Goal: Complete application form

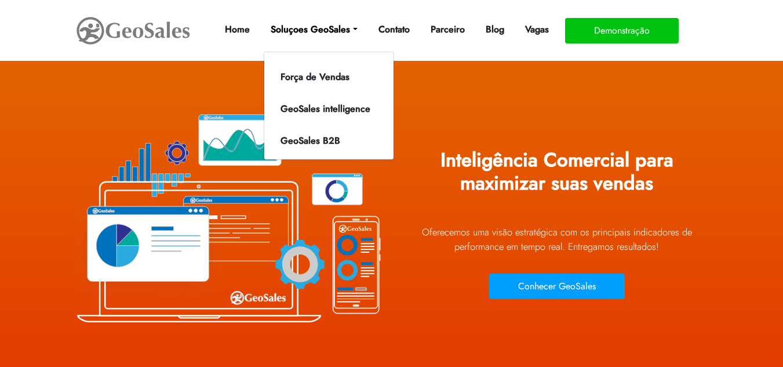
click at [351, 28] on link "Soluçoes GeoSales" at bounding box center [314, 29] width 96 height 23
click at [335, 78] on link "Força de Vendas" at bounding box center [326, 77] width 118 height 19
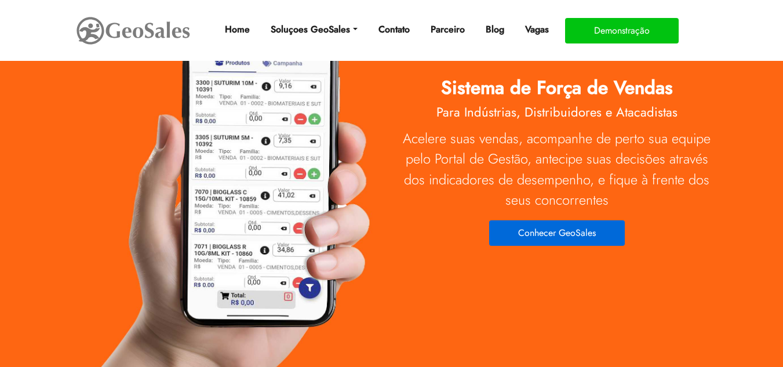
scroll to position [58, 0]
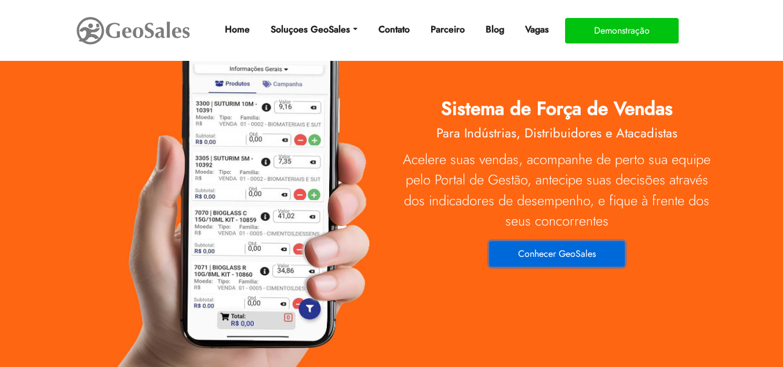
click at [570, 258] on button "Conhecer GeoSales" at bounding box center [557, 254] width 136 height 26
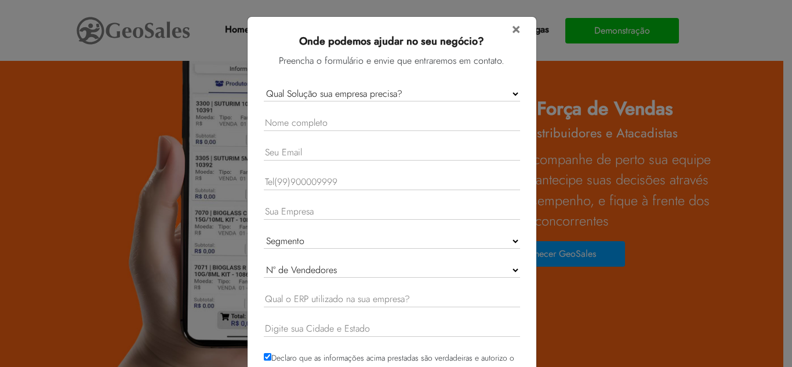
click at [571, 120] on div "× Onde podemos ajudar no seu negócio? Preencha o formulário e envie que entrare…" at bounding box center [396, 183] width 792 height 367
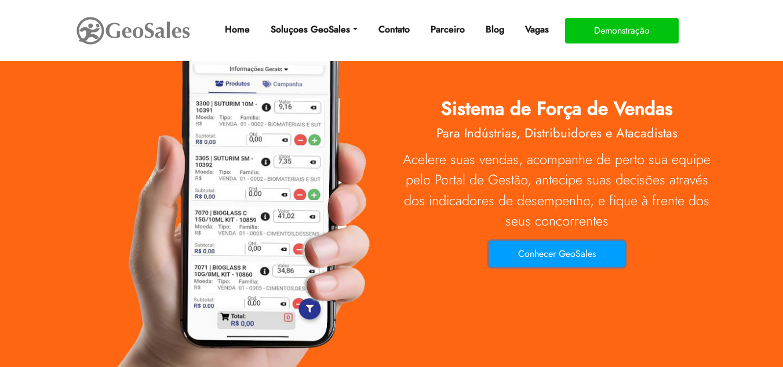
scroll to position [0, 0]
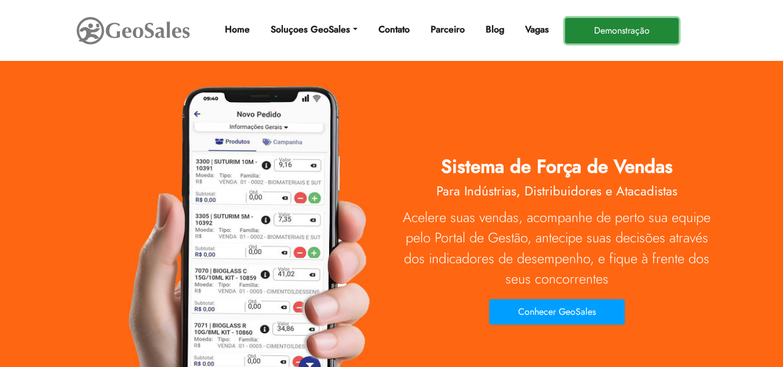
click at [626, 32] on button "Demonstração" at bounding box center [622, 31] width 114 height 26
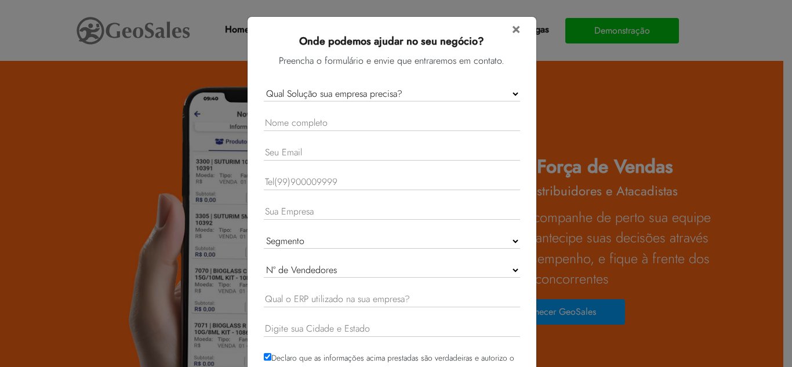
click at [559, 90] on div "× Onde podemos ajudar no seu negócio? Preencha o formulário e envie que entrare…" at bounding box center [396, 183] width 792 height 367
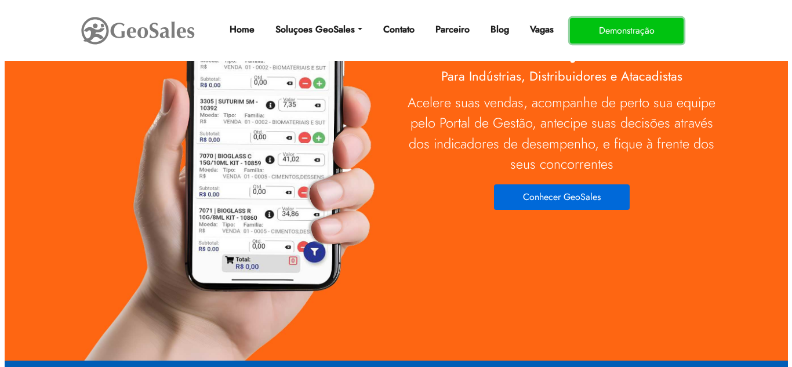
scroll to position [116, 0]
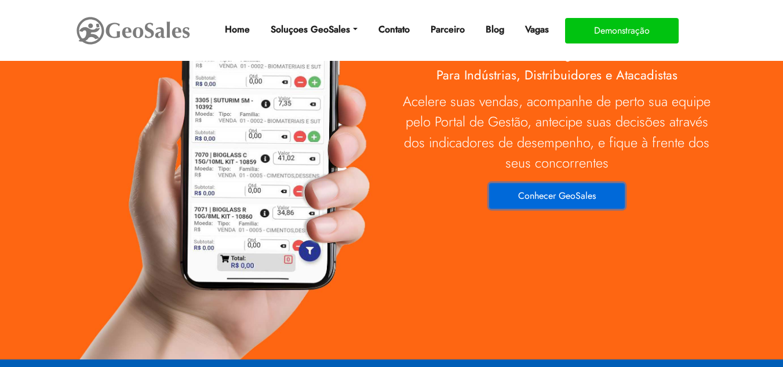
click at [564, 197] on button "Conhecer GeoSales" at bounding box center [557, 196] width 136 height 26
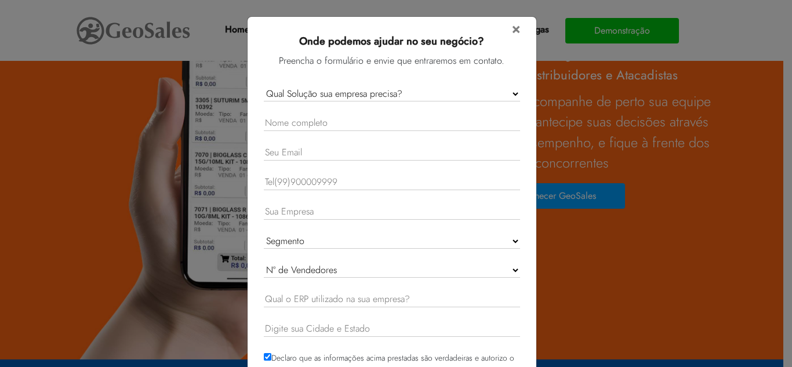
click at [512, 90] on select "Qual Solução sua empresa precisa? GeoSales Força de Vendas GeoSales Intelligenc…" at bounding box center [392, 93] width 256 height 15
select select "Forca de Vendas"
click at [264, 86] on select "Qual Solução sua empresa precisa? GeoSales Força de Vendas GeoSales Intelligenc…" at bounding box center [392, 93] width 256 height 15
click at [367, 123] on input "text" at bounding box center [392, 123] width 256 height 16
type input "[PERSON_NAME]"
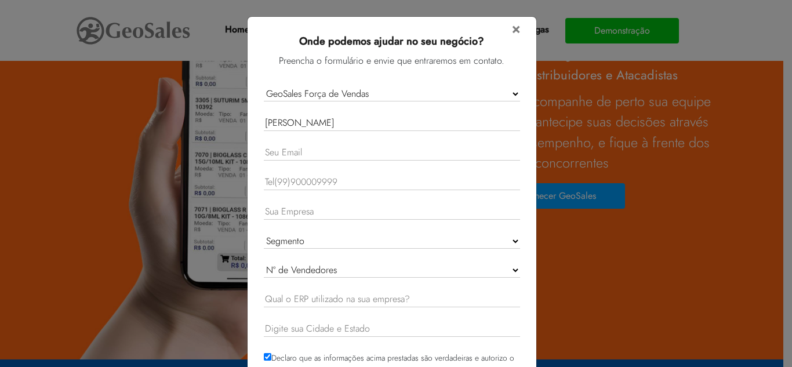
click at [355, 152] on input "email" at bounding box center [392, 153] width 256 height 16
type input "[EMAIL_ADDRESS][DOMAIN_NAME]"
click at [300, 179] on input "text" at bounding box center [392, 183] width 256 height 16
type input "62994434147"
click at [292, 203] on form "× Onde podemos ajudar no seu negócio? Preencha o formulário e envie que entrare…" at bounding box center [392, 215] width 256 height 388
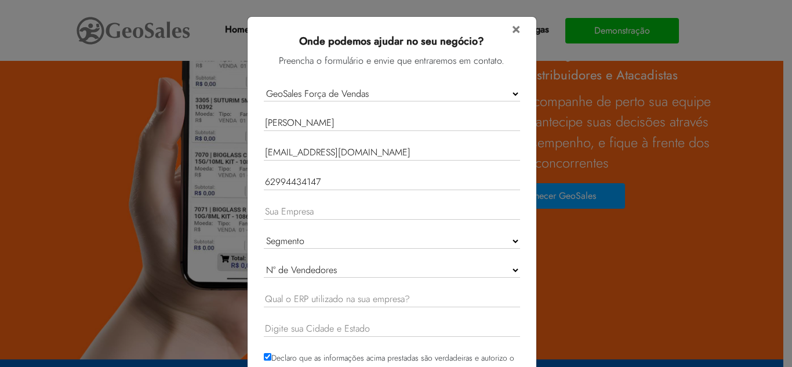
click at [295, 212] on input "text" at bounding box center [392, 212] width 256 height 16
type input "g"
type input "Girato"
click at [309, 235] on select "Segmento Indústria Distribuidor Representação Comercial Outro" at bounding box center [392, 241] width 256 height 15
select select "Industria"
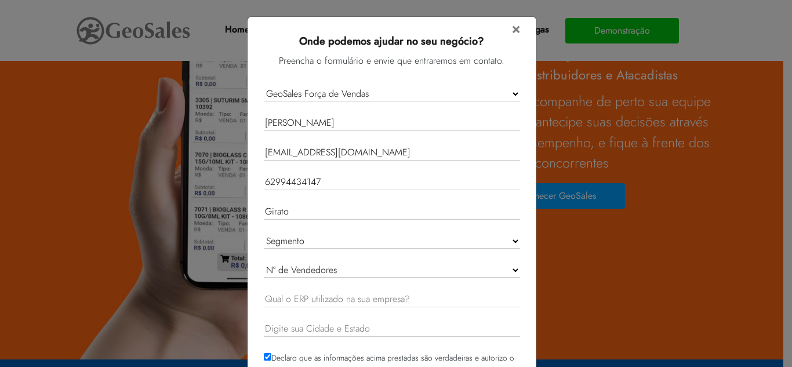
click at [264, 234] on select "Segmento Indústria Distribuidor Representação Comercial Outro" at bounding box center [392, 241] width 256 height 15
click at [352, 275] on select "Nº de Vendedores 1 - 10 11 - 20 21 - 50 51 - 100 Acima de 100" at bounding box center [392, 270] width 256 height 15
select select "1 - 10"
click at [264, 263] on select "Nº de Vendedores 1 - 10 11 - 20 21 - 50 51 - 100 Acima de 100" at bounding box center [392, 270] width 256 height 15
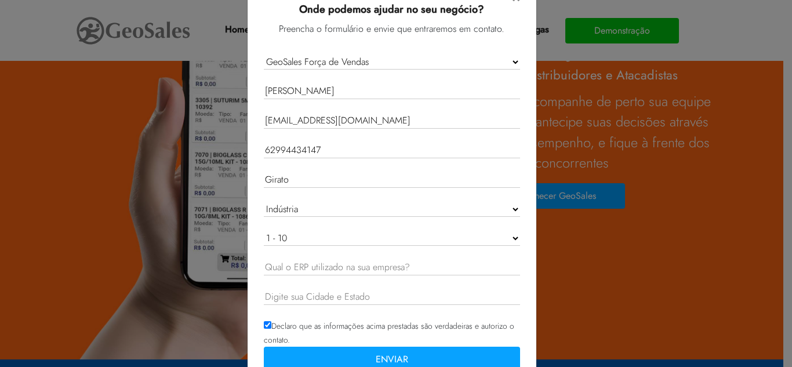
scroll to position [58, 0]
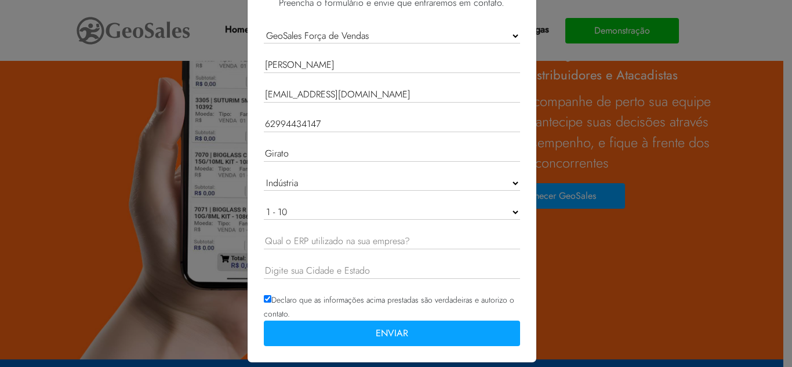
click at [306, 243] on input "text" at bounding box center [392, 242] width 256 height 16
type input "Tiny"
click at [312, 271] on input "text" at bounding box center [392, 271] width 256 height 16
type input "Anápolis - Go"
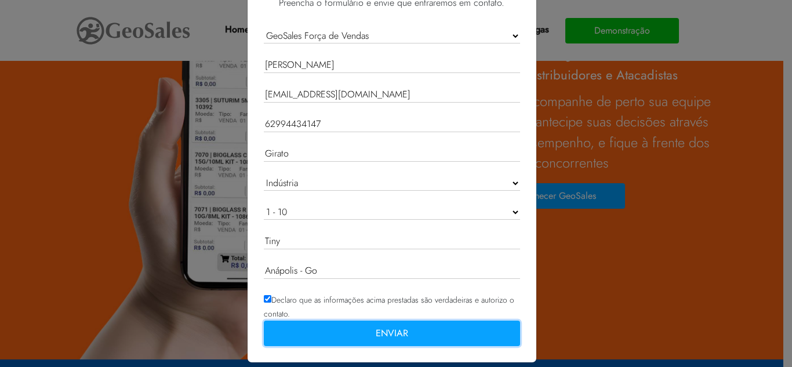
click at [378, 333] on button "ENVIAR" at bounding box center [392, 334] width 256 height 26
